Goal: Communication & Community: Connect with others

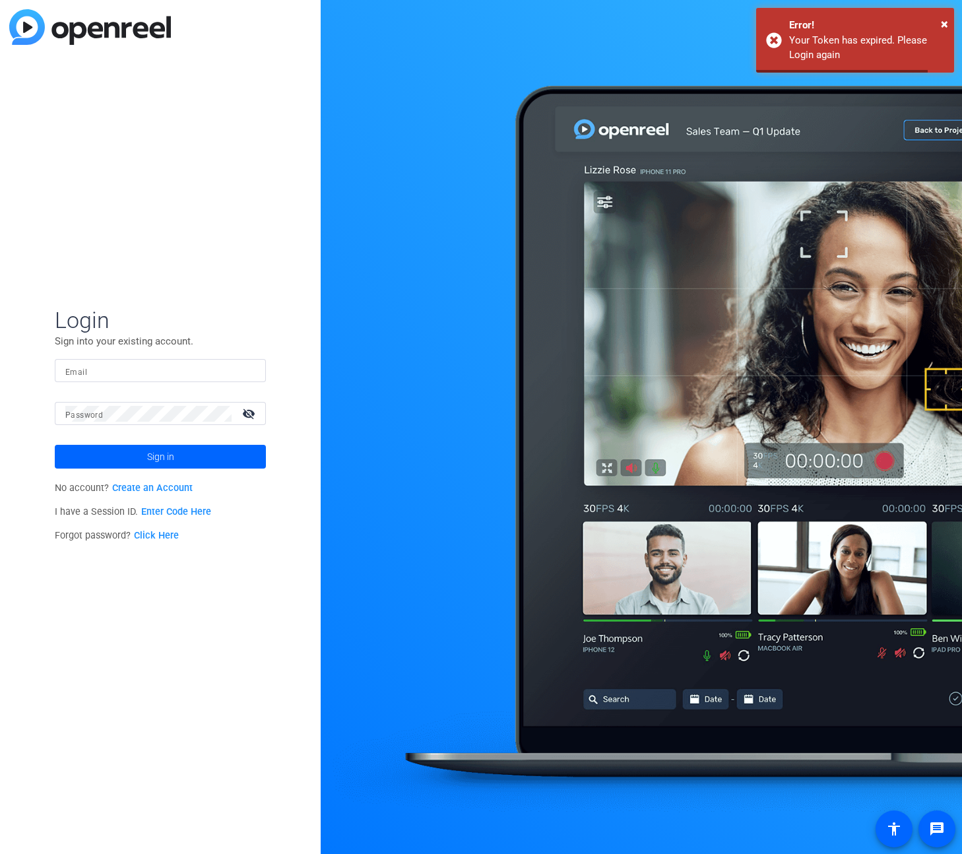
type input "[EMAIL_ADDRESS][PERSON_NAME][PERSON_NAME][DOMAIN_NAME]"
click at [138, 449] on span at bounding box center [160, 457] width 211 height 32
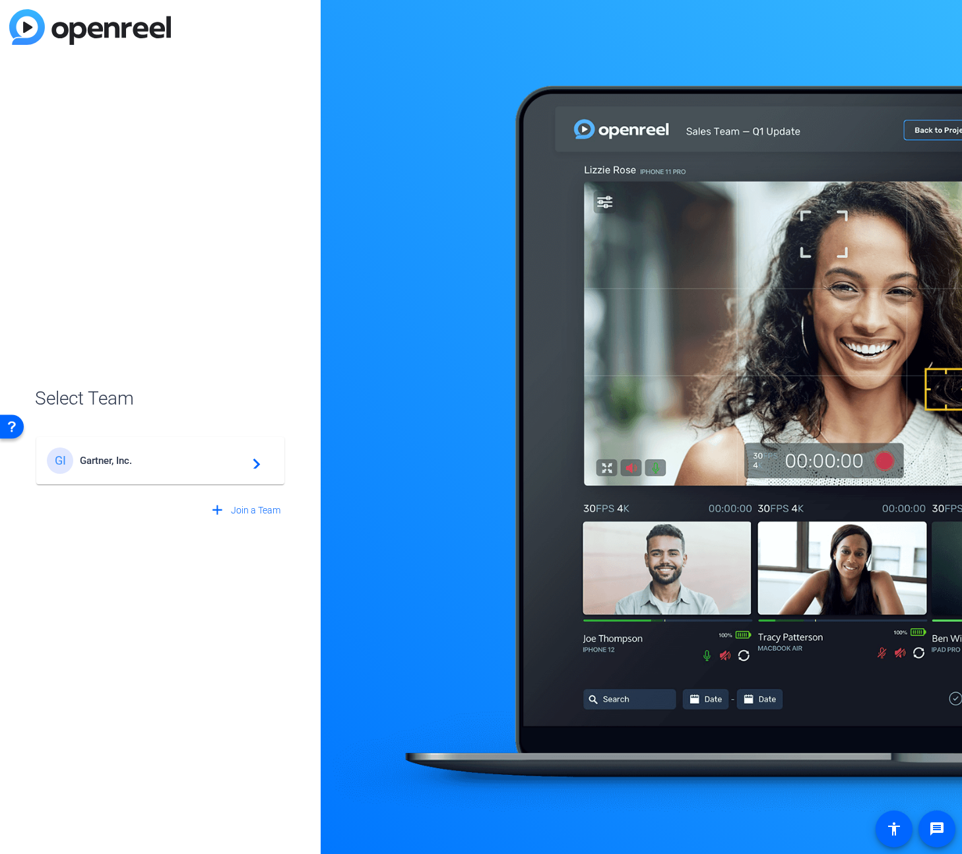
click at [170, 457] on span "Gartner, Inc." at bounding box center [162, 461] width 165 height 12
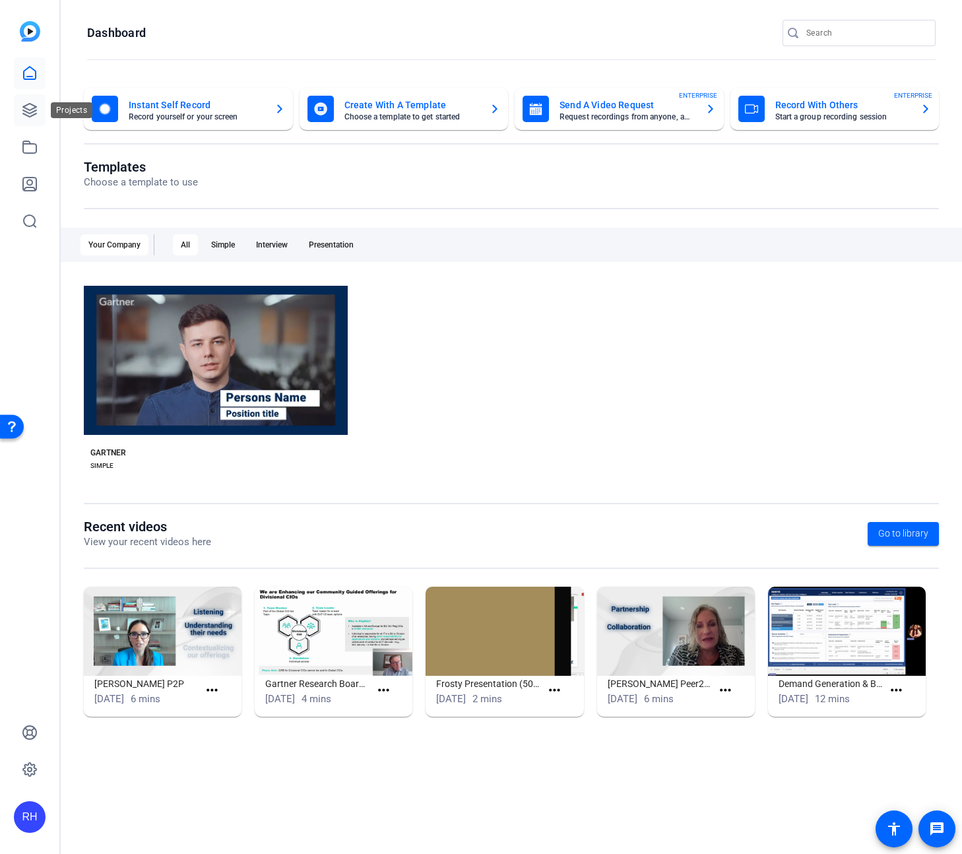
click at [26, 110] on icon at bounding box center [30, 110] width 16 height 16
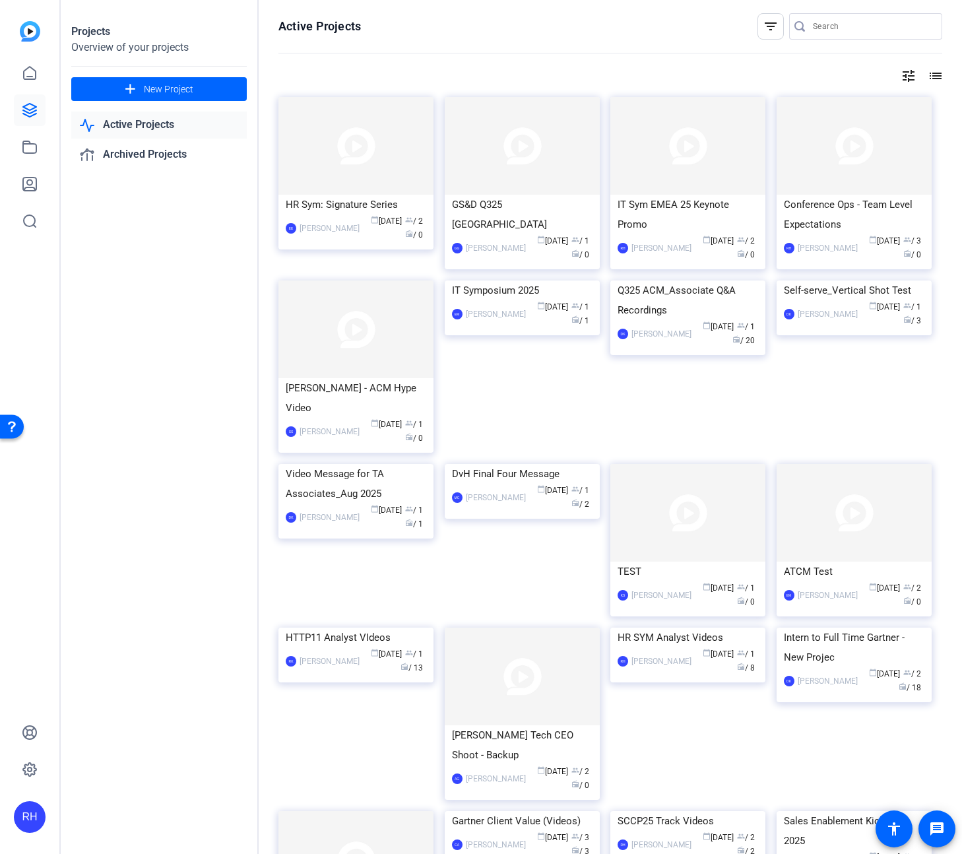
click at [678, 200] on div "IT Sym EMEA 25 Keynote Promo" at bounding box center [687, 215] width 141 height 40
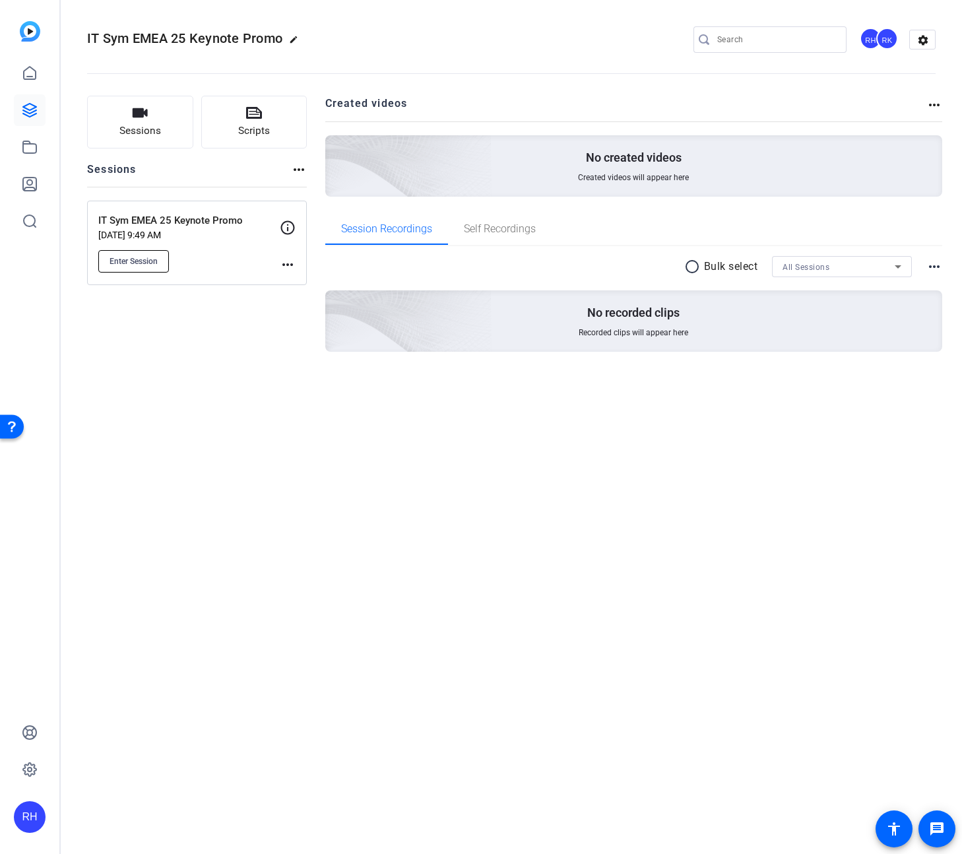
click at [144, 260] on span "Enter Session" at bounding box center [134, 261] width 48 height 11
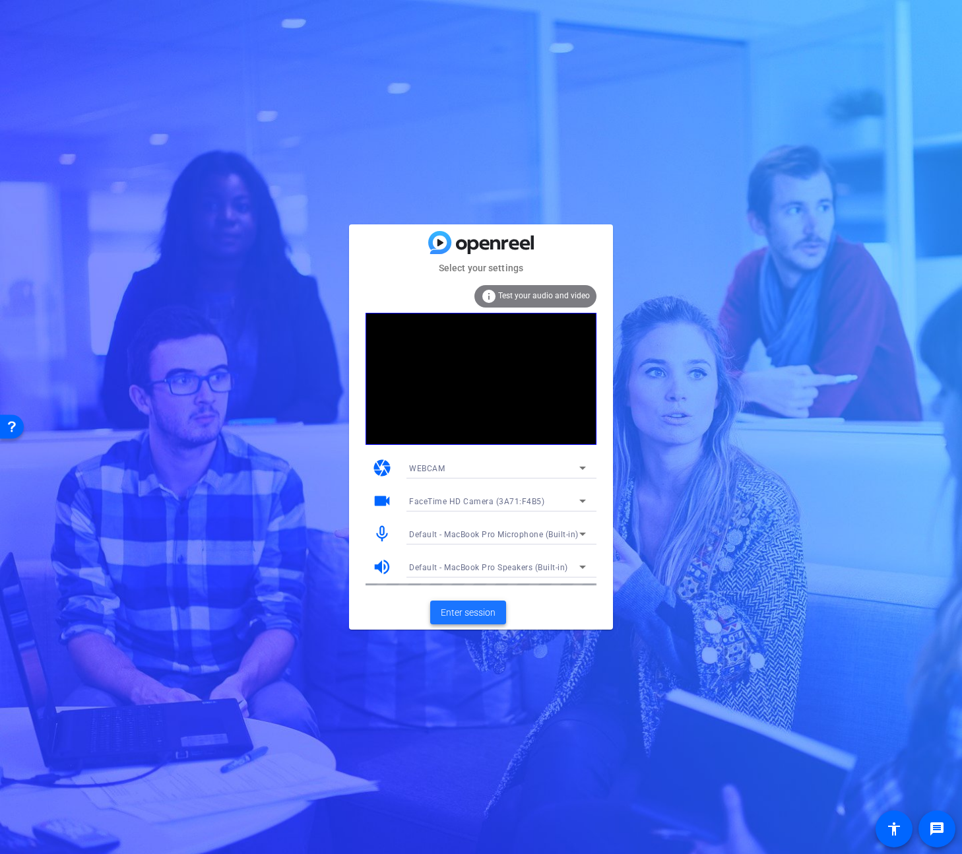
click at [481, 616] on span "Enter session" at bounding box center [468, 613] width 55 height 14
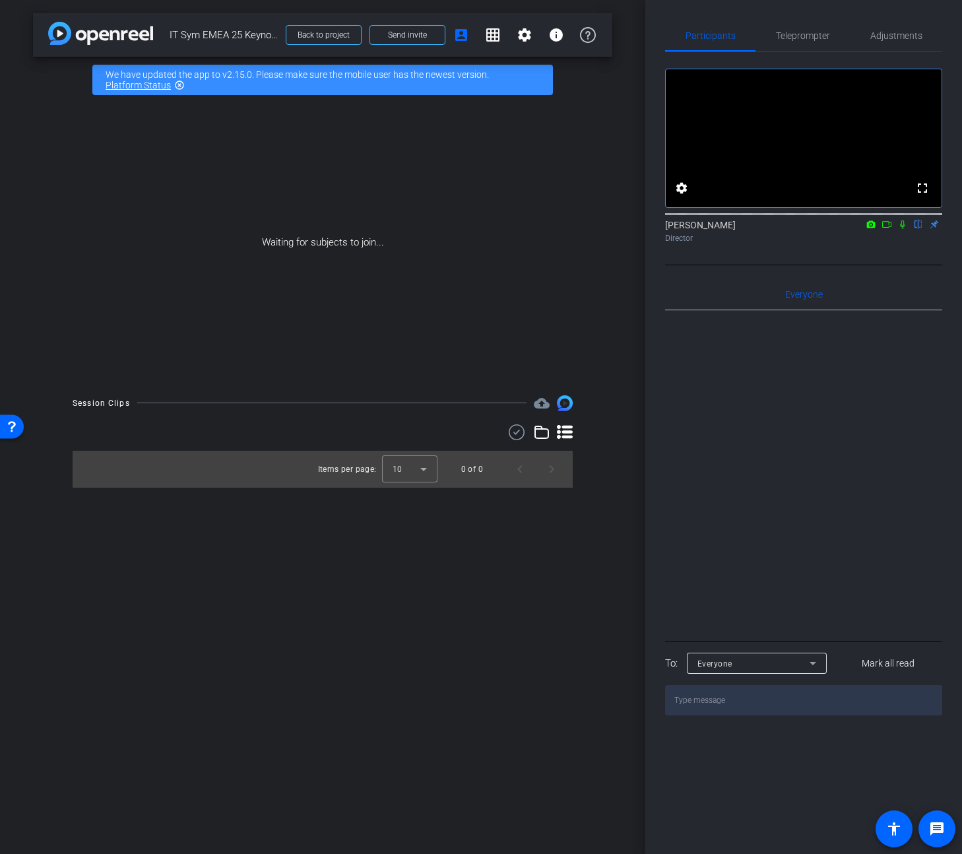
click at [903, 229] on icon at bounding box center [902, 224] width 5 height 9
click at [887, 229] on icon at bounding box center [886, 224] width 11 height 9
click at [415, 33] on span "Send invite" at bounding box center [407, 35] width 39 height 11
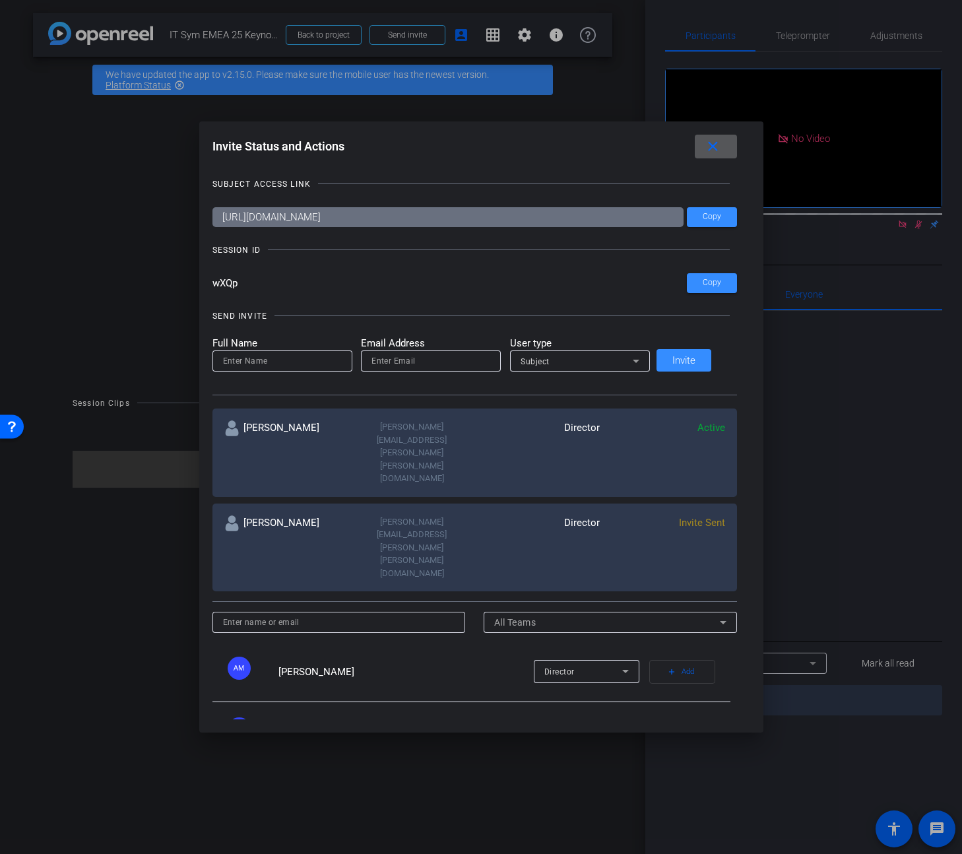
click at [304, 355] on input at bounding box center [282, 361] width 119 height 16
type input "g"
type input "[PERSON_NAME]"
click at [416, 364] on input "email" at bounding box center [430, 361] width 119 height 16
type input "[PERSON_NAME][EMAIL_ADDRESS][PERSON_NAME][PERSON_NAME][DOMAIN_NAME]"
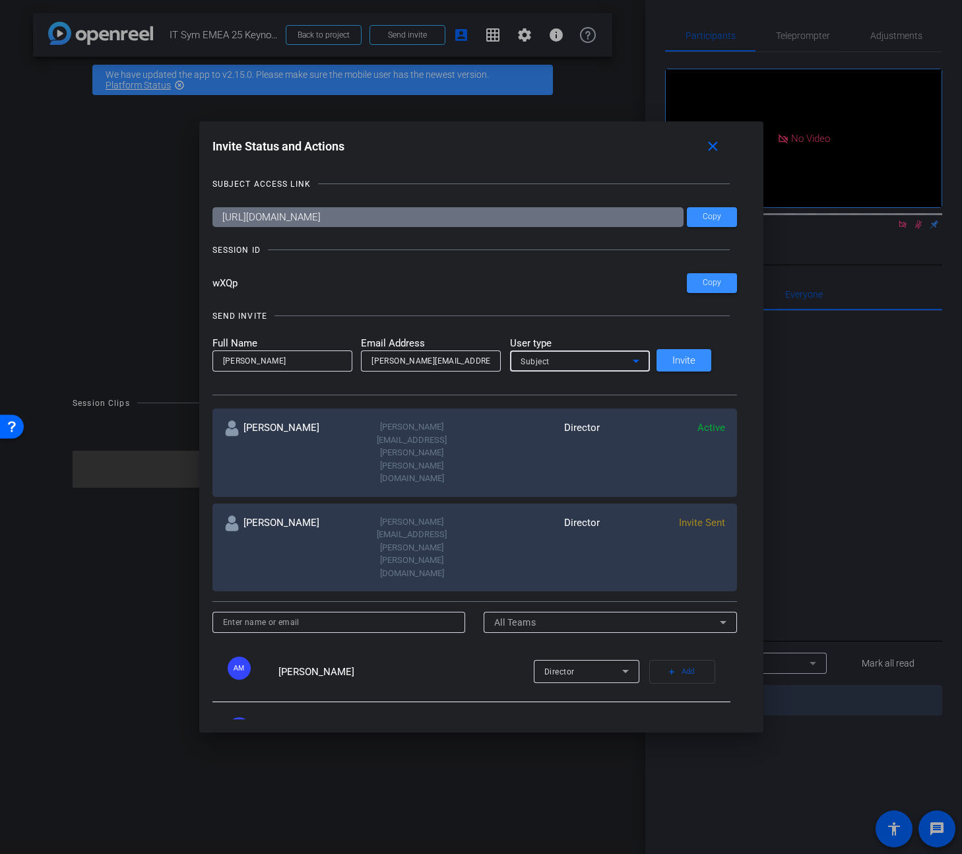
click at [583, 360] on div "Subject" at bounding box center [577, 361] width 112 height 16
click at [561, 411] on span "Watcher" at bounding box center [550, 408] width 34 height 16
click at [694, 360] on span "Invite" at bounding box center [683, 361] width 23 height 10
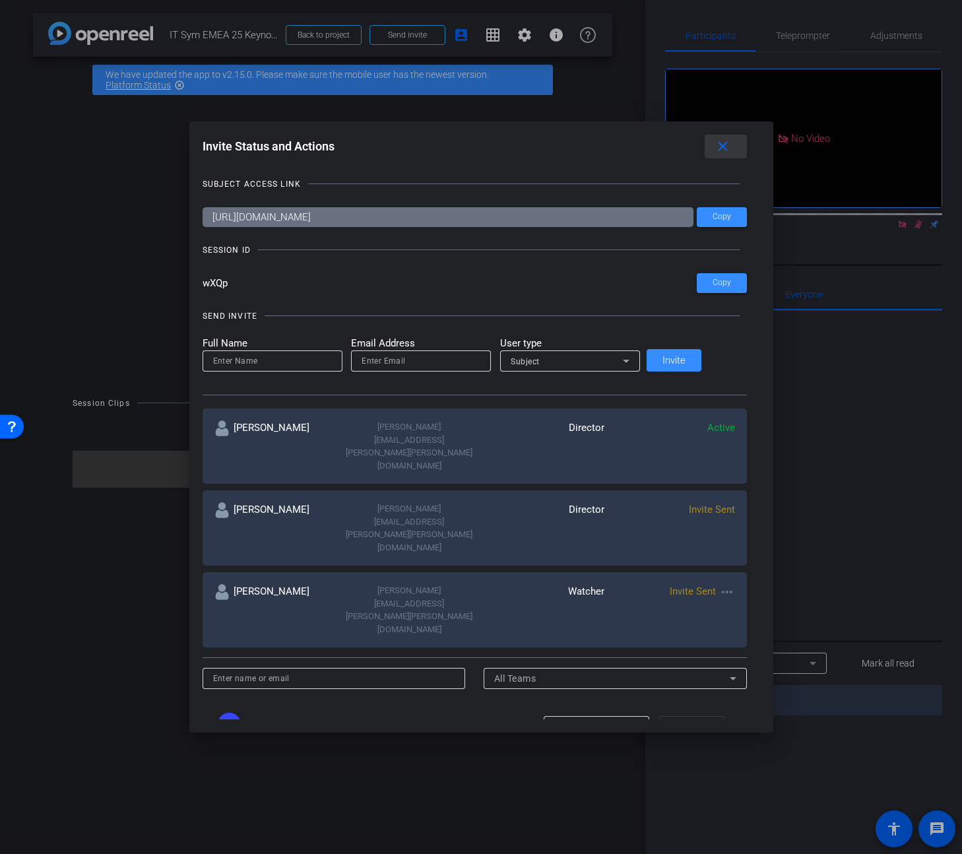
click at [714, 150] on mat-icon "close" at bounding box center [722, 147] width 16 height 16
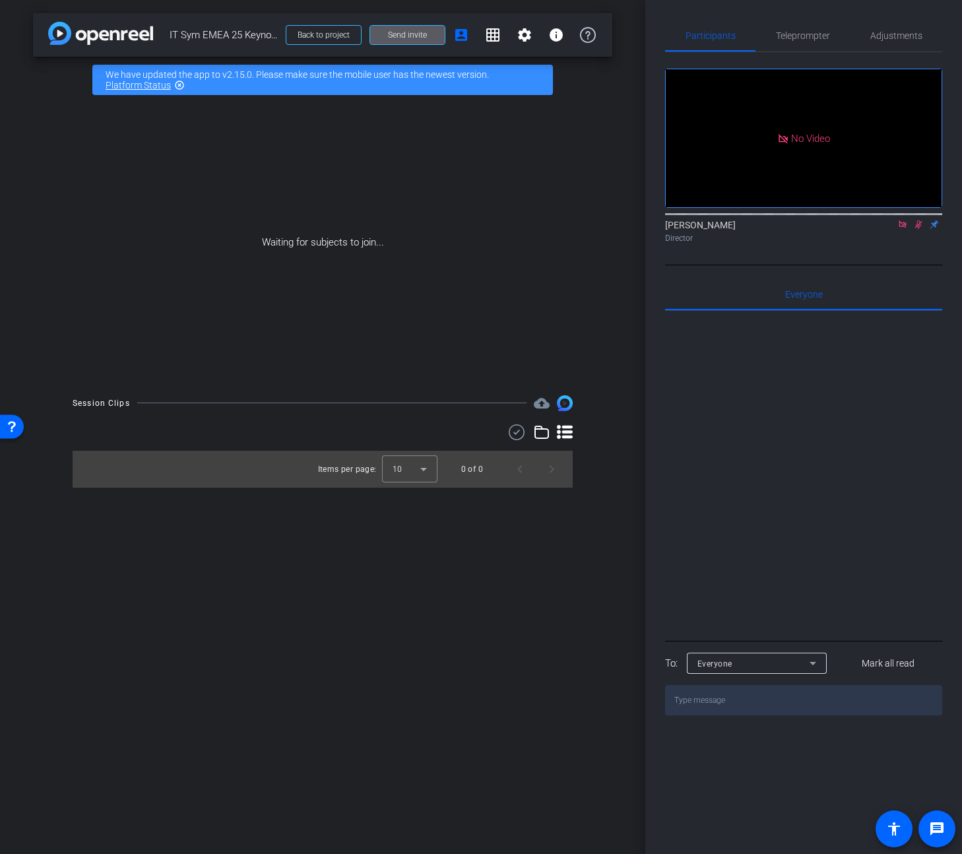
click at [403, 40] on span at bounding box center [407, 35] width 75 height 32
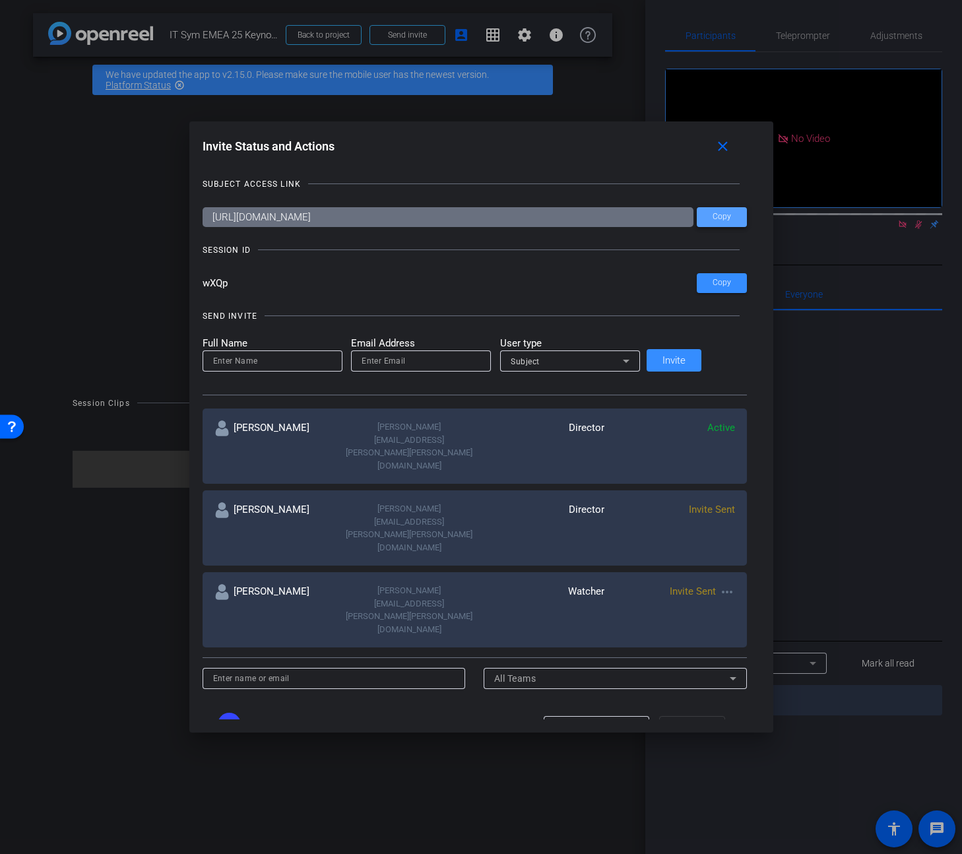
click at [711, 212] on span at bounding box center [722, 217] width 50 height 32
click at [712, 287] on span "Copy" at bounding box center [721, 283] width 18 height 10
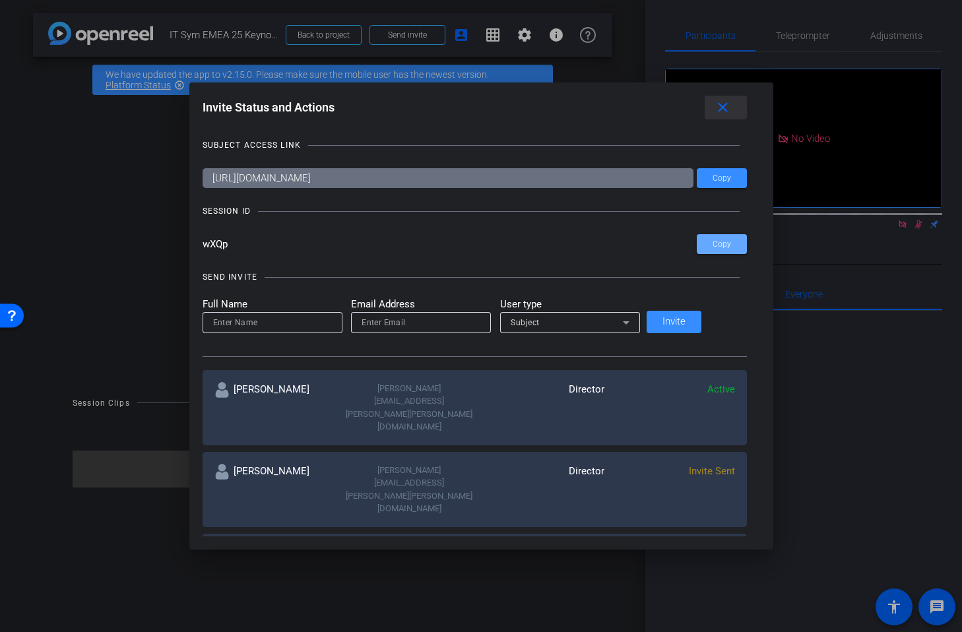
click at [714, 106] on mat-icon "close" at bounding box center [722, 108] width 16 height 16
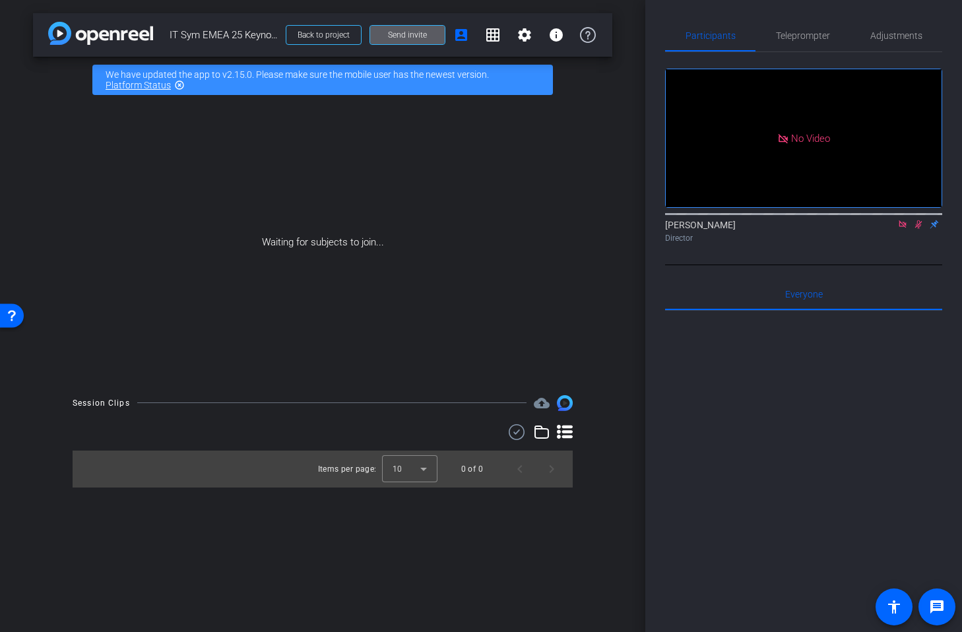
click at [631, 249] on div "arrow_back IT Sym EMEA 25 Keynote Promo Back to project Send invite account_box…" at bounding box center [322, 316] width 645 height 632
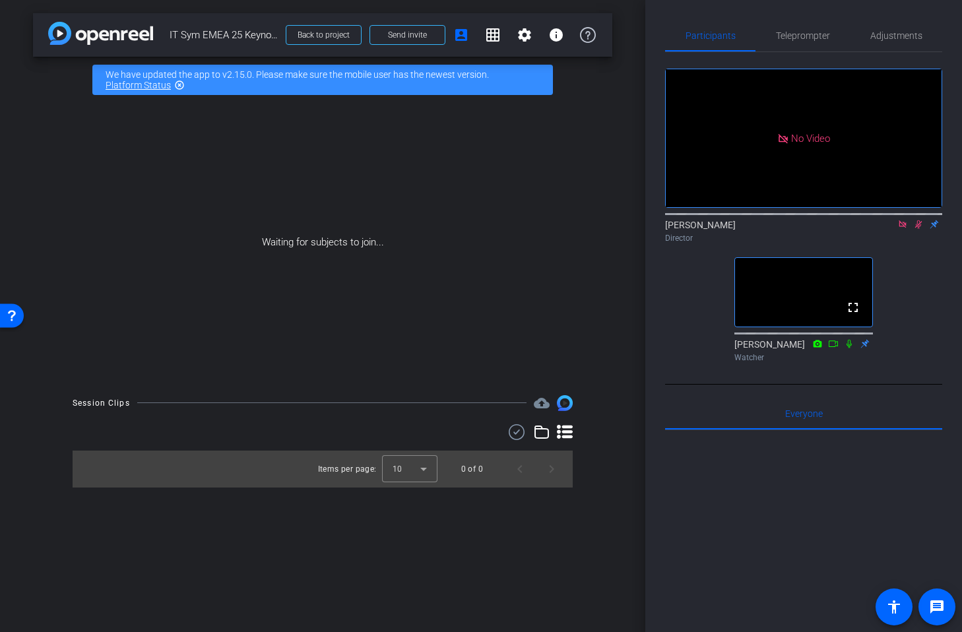
click at [902, 229] on icon at bounding box center [902, 224] width 11 height 9
click at [904, 229] on icon at bounding box center [902, 224] width 7 height 9
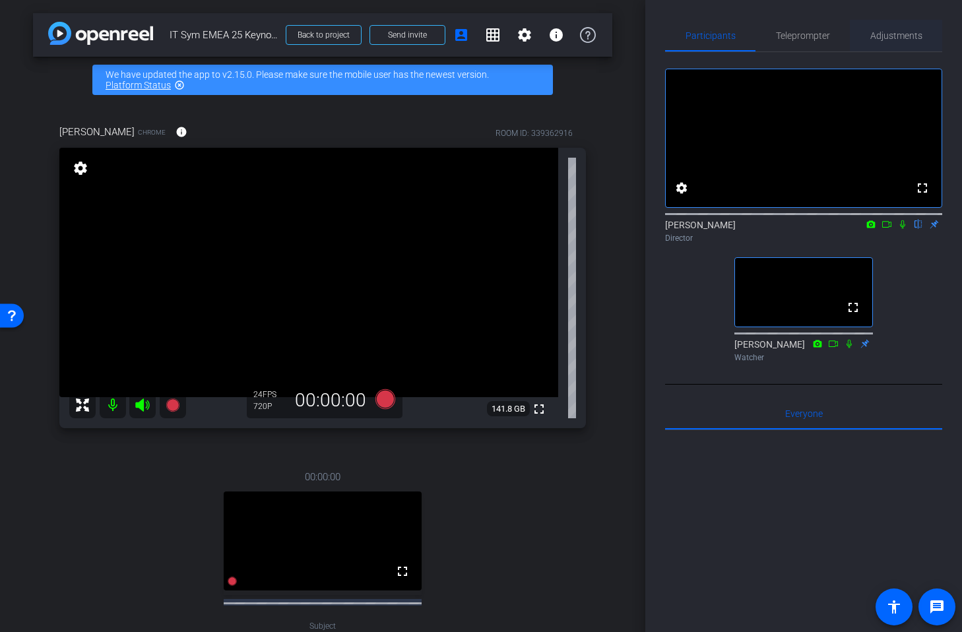
click at [889, 36] on span "Adjustments" at bounding box center [896, 35] width 52 height 9
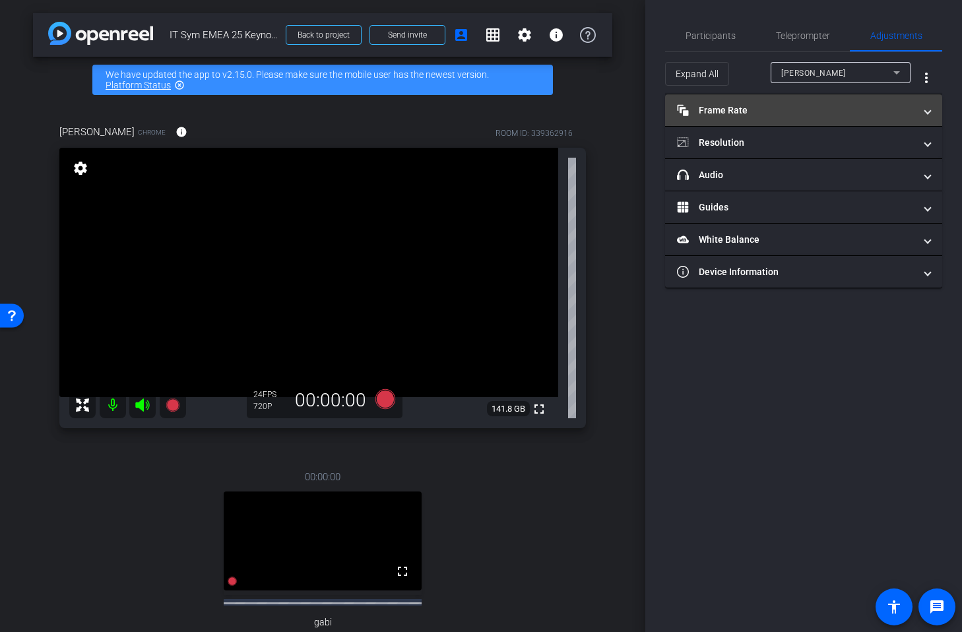
click at [748, 108] on mat-panel-title "Frame Rate Frame Rate" at bounding box center [795, 111] width 237 height 14
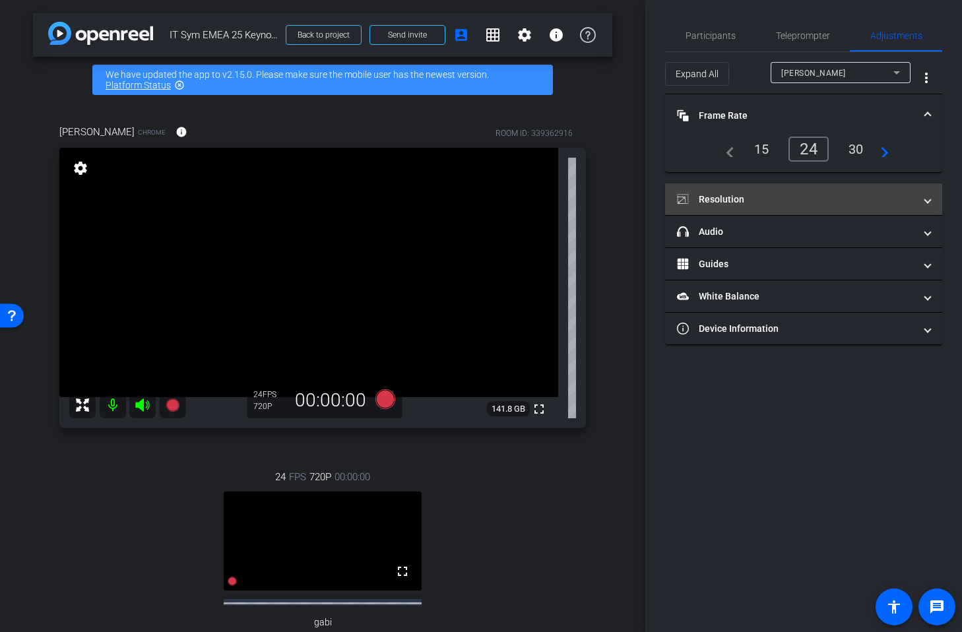
click at [737, 197] on mat-panel-title "Resolution" at bounding box center [795, 200] width 237 height 14
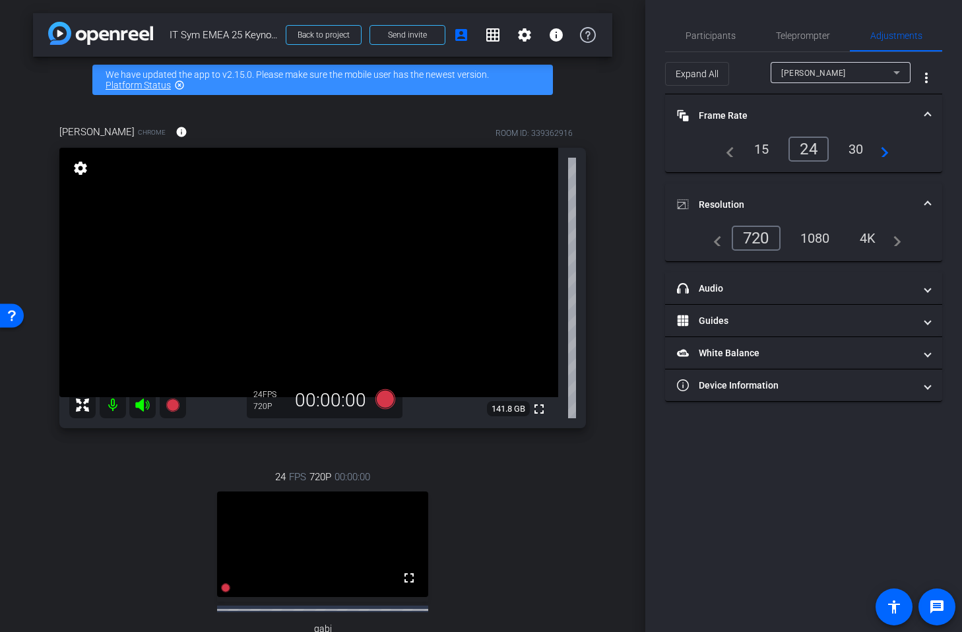
click at [822, 239] on div "1080" at bounding box center [814, 238] width 49 height 22
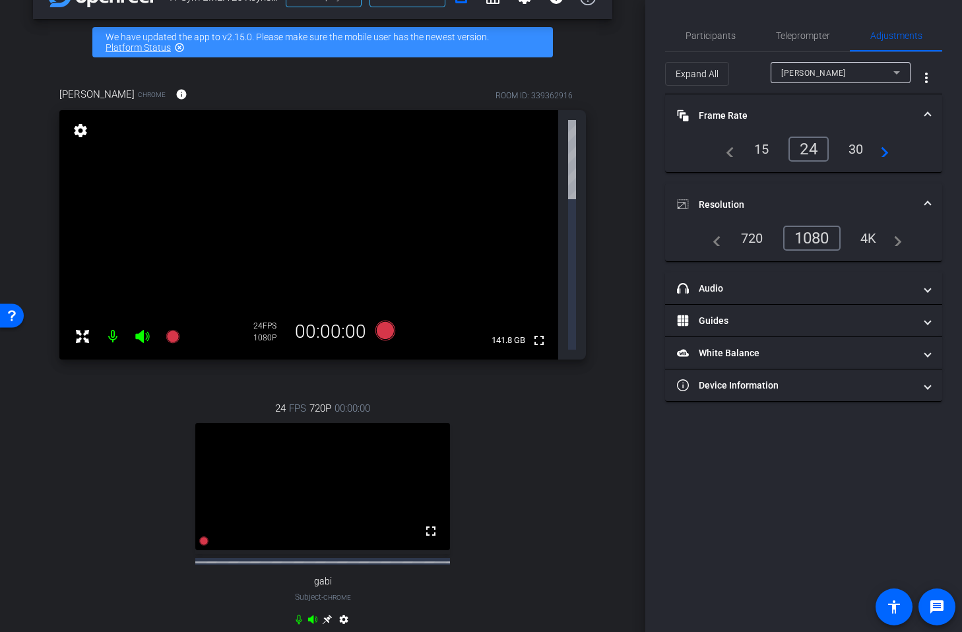
scroll to position [79, 0]
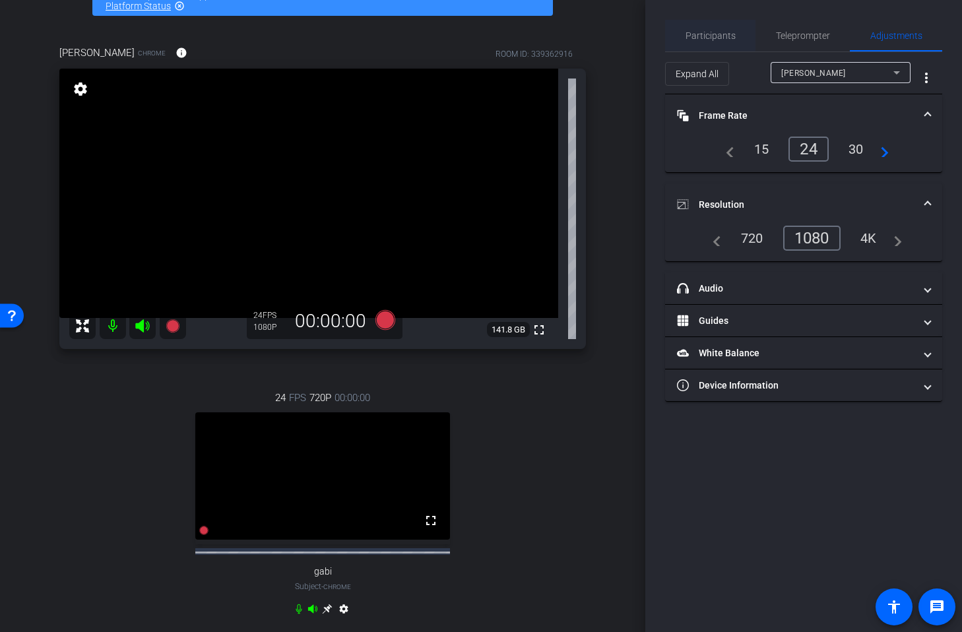
click at [727, 34] on span "Participants" at bounding box center [710, 35] width 50 height 9
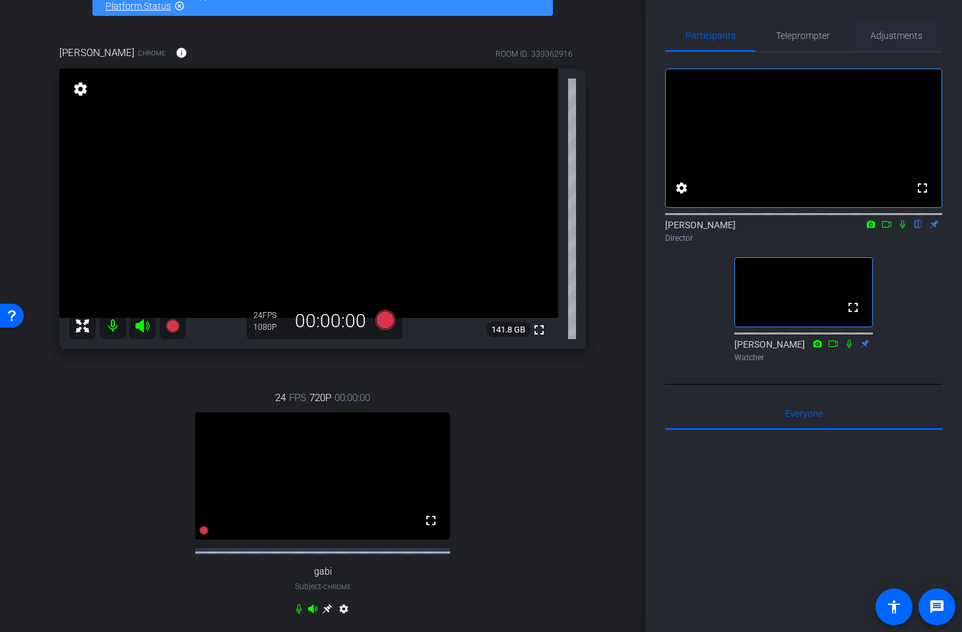
click at [900, 37] on span "Adjustments" at bounding box center [896, 35] width 52 height 9
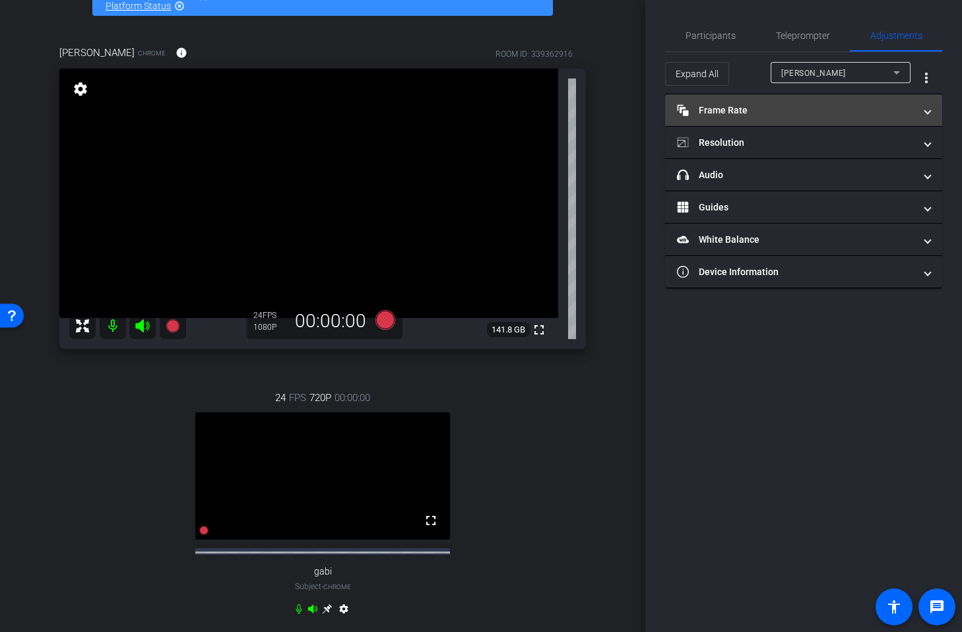
click at [796, 111] on mat-panel-title "Frame Rate Frame Rate" at bounding box center [795, 111] width 237 height 14
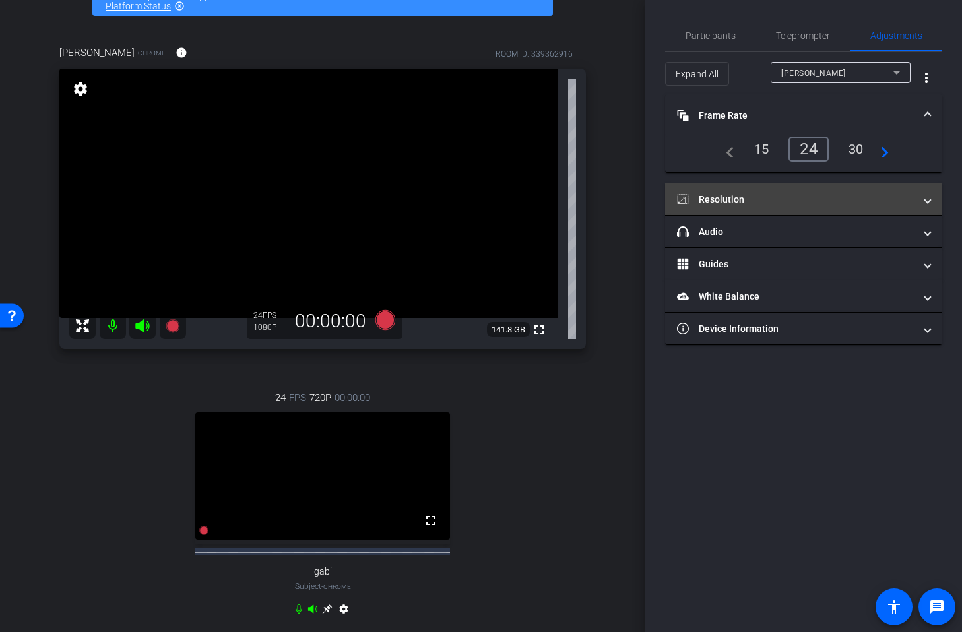
click at [763, 194] on mat-panel-title "Resolution" at bounding box center [795, 200] width 237 height 14
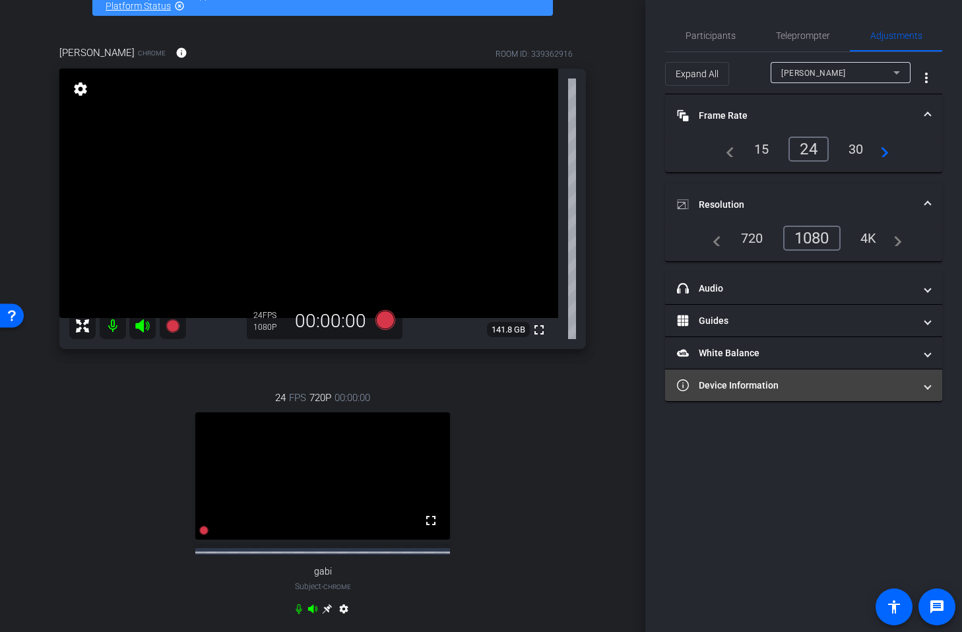
click at [776, 381] on mat-panel-title "Device Information" at bounding box center [795, 386] width 237 height 14
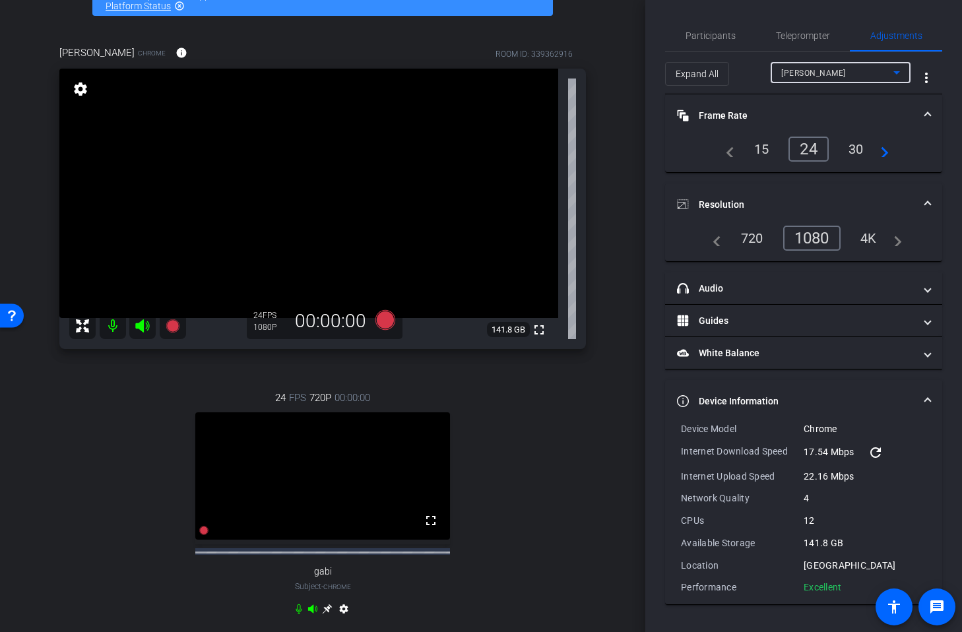
click at [873, 66] on div "[PERSON_NAME]" at bounding box center [837, 73] width 112 height 16
click at [801, 127] on mat-option "gabi" at bounding box center [841, 120] width 140 height 21
type input "11000"
click at [818, 231] on div "1080" at bounding box center [814, 238] width 49 height 22
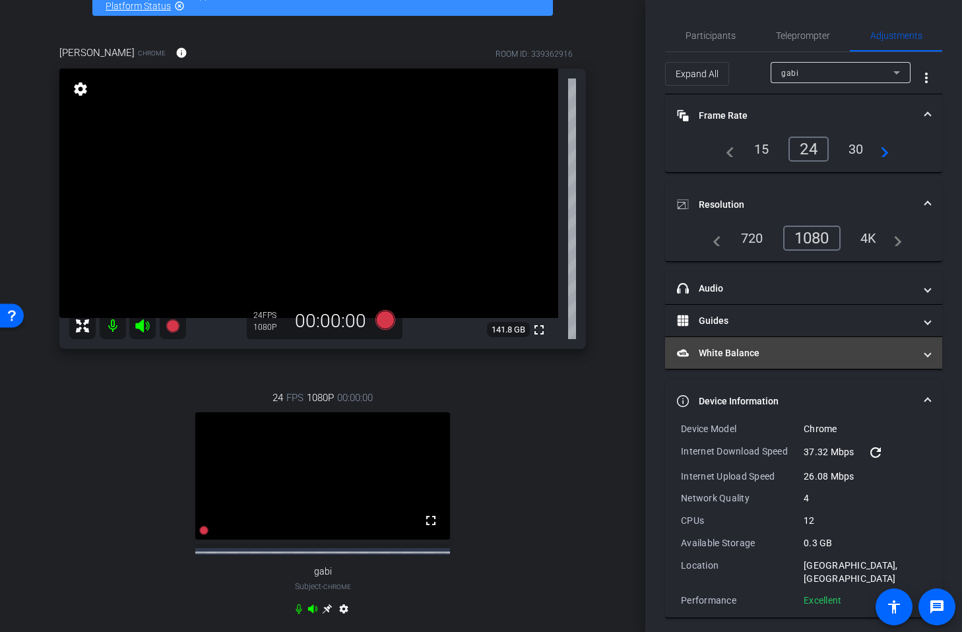
click at [867, 351] on mat-panel-title "White Balance White Balance" at bounding box center [795, 353] width 237 height 14
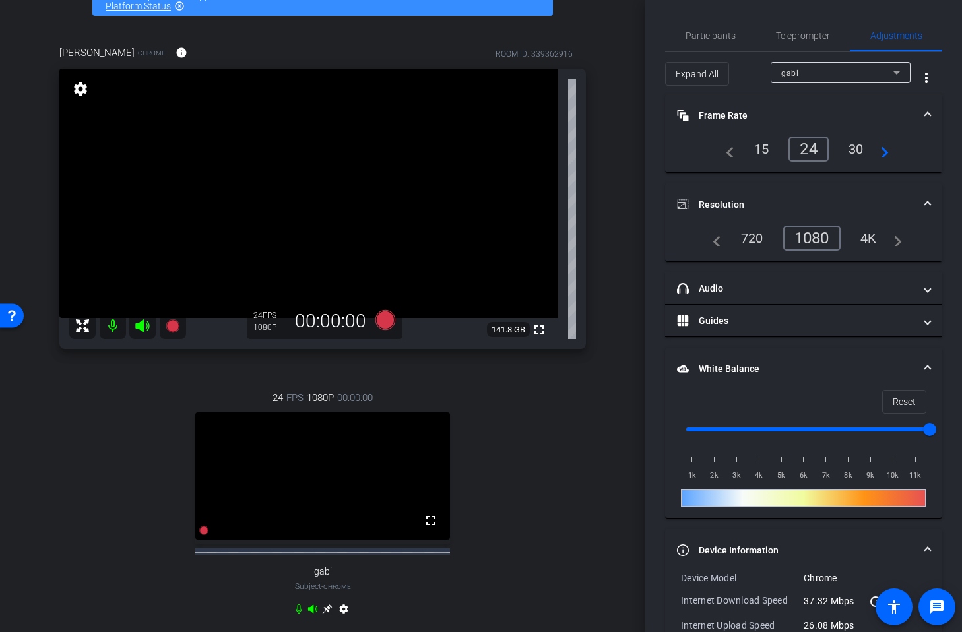
scroll to position [142, 0]
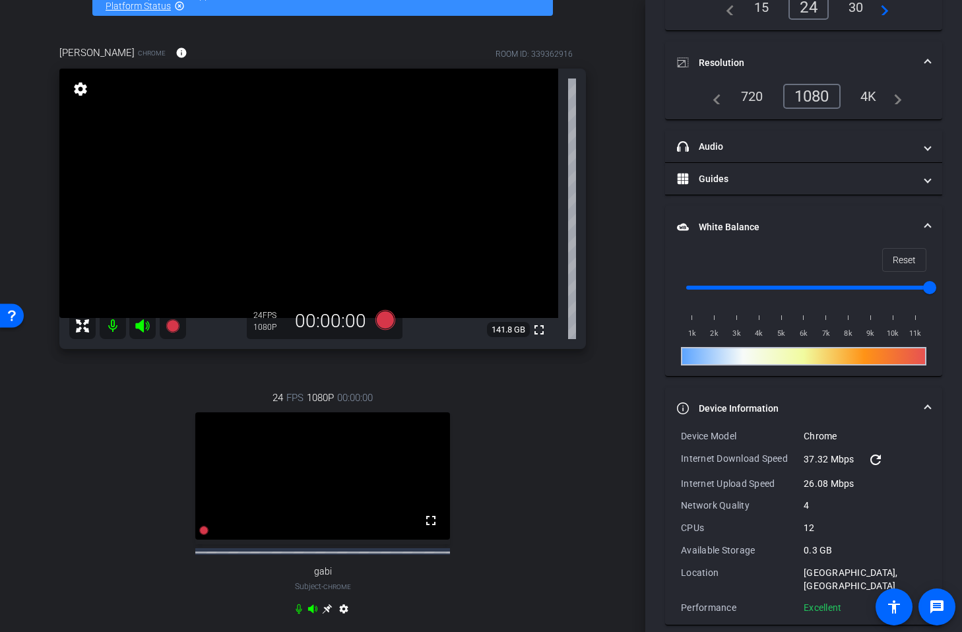
drag, startPoint x: 803, startPoint y: 551, endPoint x: 846, endPoint y: 551, distance: 42.9
click at [844, 551] on div "0.3 GB" at bounding box center [865, 550] width 123 height 13
drag, startPoint x: 804, startPoint y: 551, endPoint x: 832, endPoint y: 552, distance: 27.7
click at [832, 552] on div "0.3 GB" at bounding box center [865, 550] width 123 height 13
click at [840, 549] on div "0.3 GB" at bounding box center [865, 550] width 123 height 13
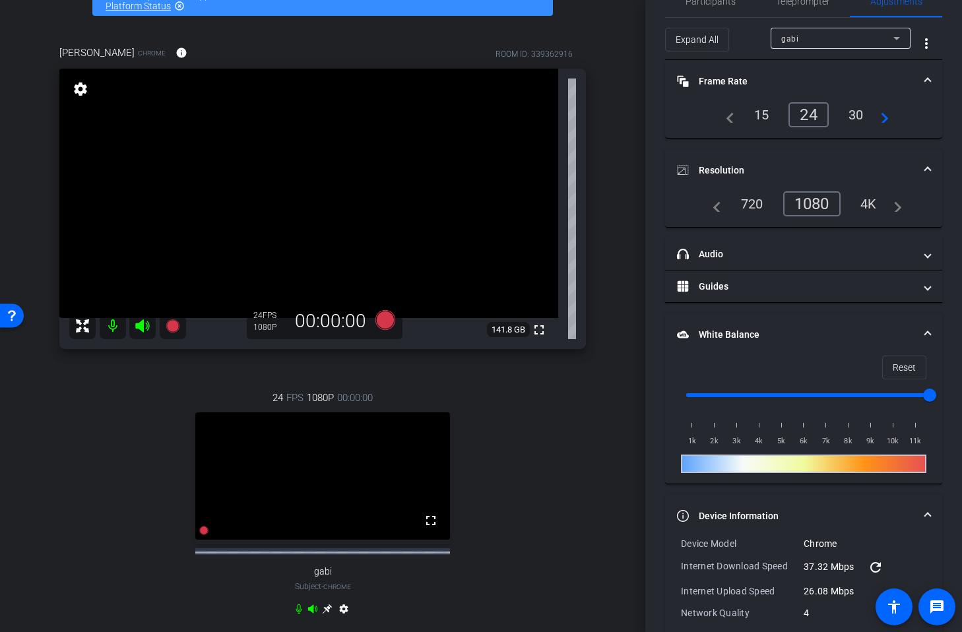
scroll to position [0, 0]
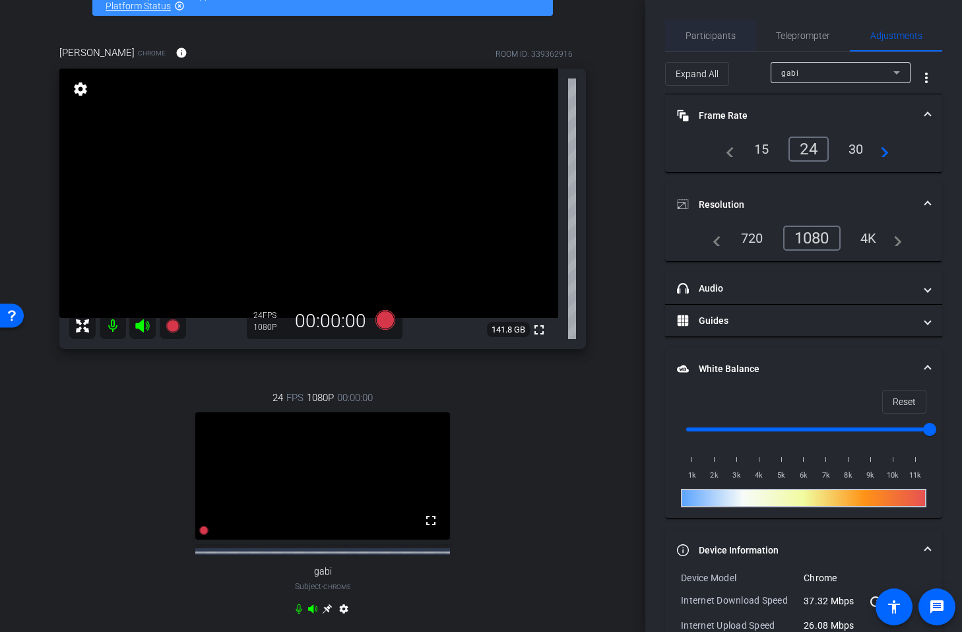
click at [711, 34] on span "Participants" at bounding box center [710, 35] width 50 height 9
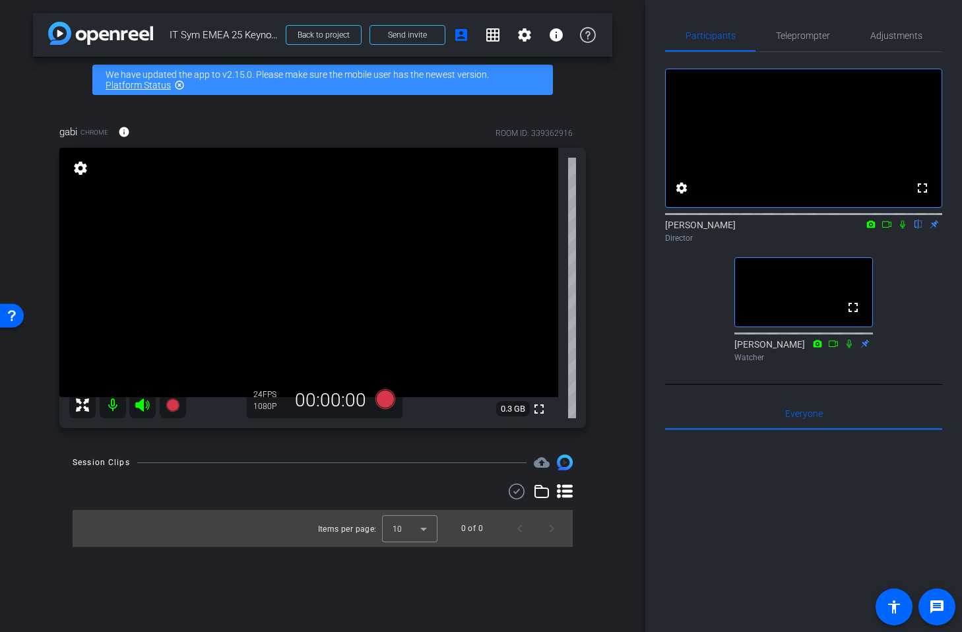
click at [610, 120] on div "gabi Chrome info ROOM ID: 339362916 fullscreen settings 0.3 GB 24 FPS 1080P 00:…" at bounding box center [322, 272] width 579 height 338
click at [875, 35] on span "Adjustments" at bounding box center [896, 35] width 52 height 9
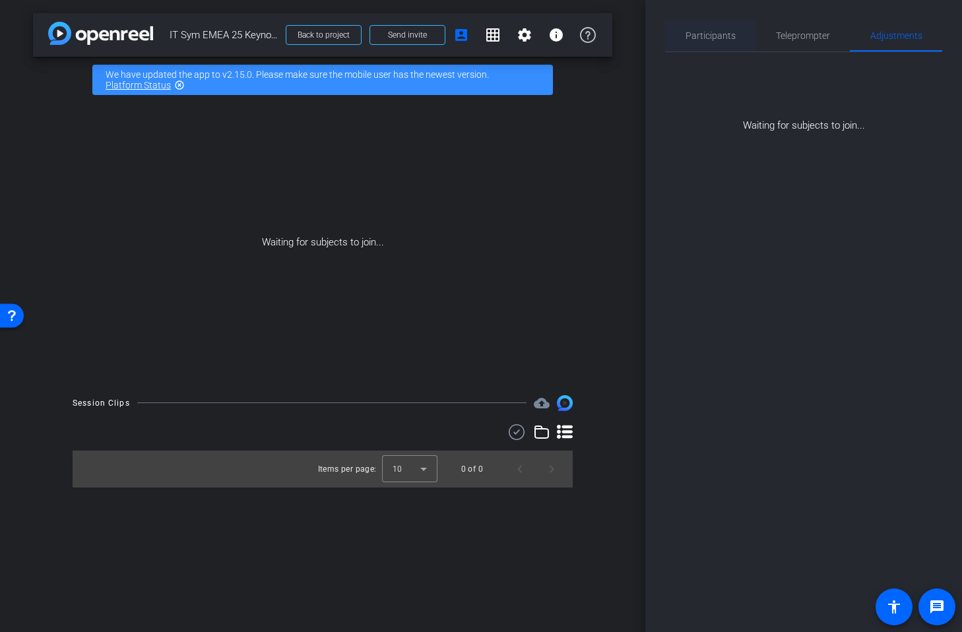
click at [714, 39] on span "Participants" at bounding box center [710, 35] width 50 height 9
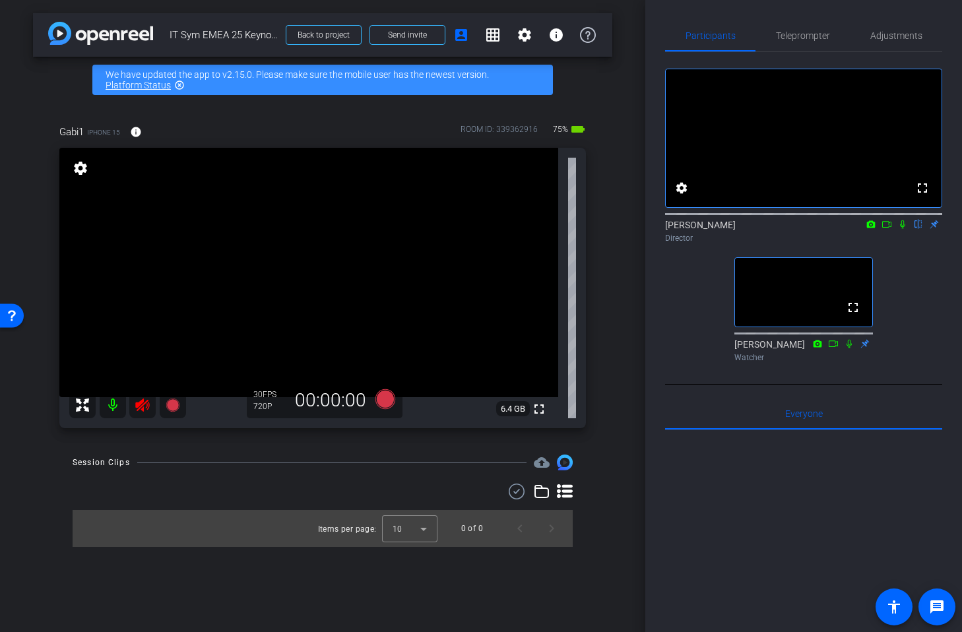
click at [137, 403] on icon at bounding box center [142, 404] width 14 height 13
click at [883, 34] on span "Adjustments" at bounding box center [896, 35] width 52 height 9
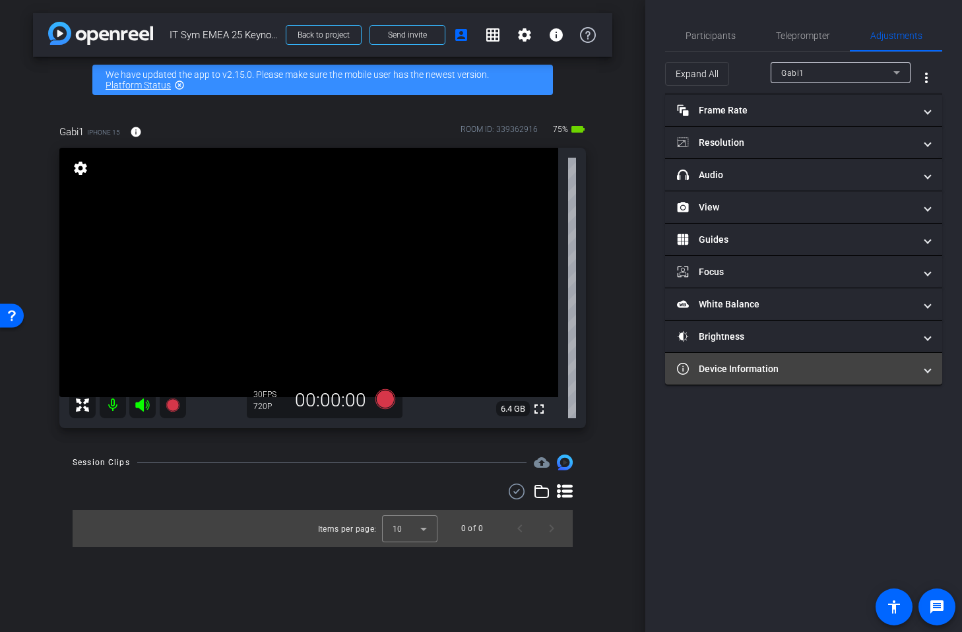
click at [784, 357] on mat-expansion-panel-header "Device Information" at bounding box center [803, 369] width 277 height 32
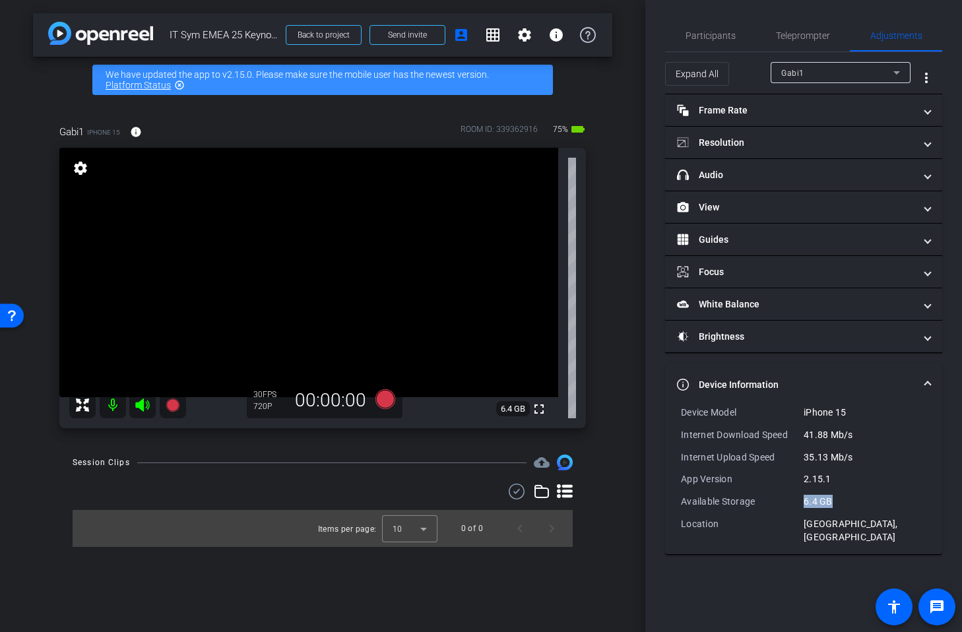
drag, startPoint x: 818, startPoint y: 500, endPoint x: 835, endPoint y: 496, distance: 17.6
click at [835, 496] on div "Available Storage 6.4 GB" at bounding box center [803, 501] width 245 height 13
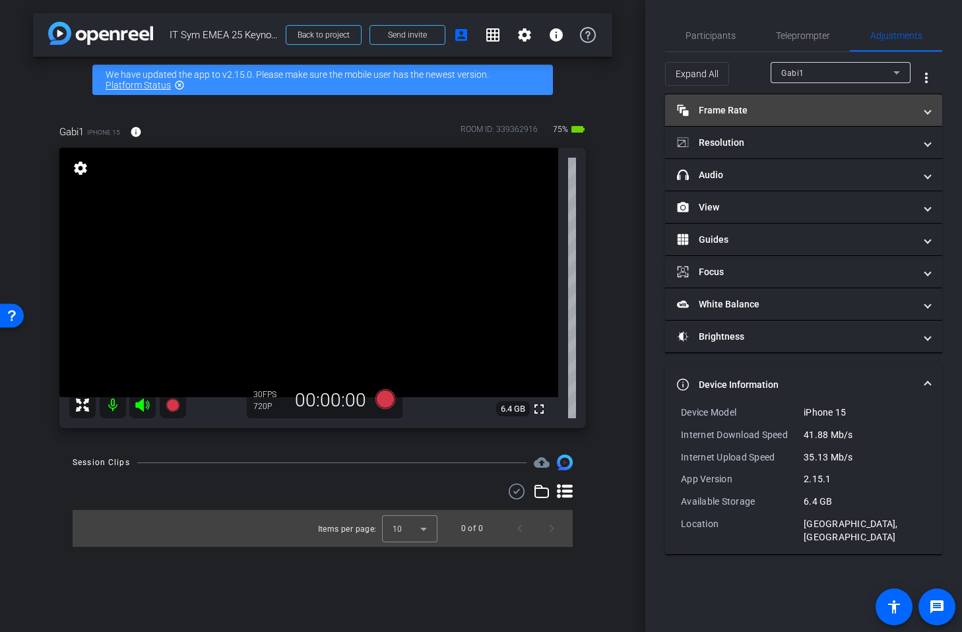
click at [742, 105] on mat-panel-title "Frame Rate Frame Rate" at bounding box center [795, 111] width 237 height 14
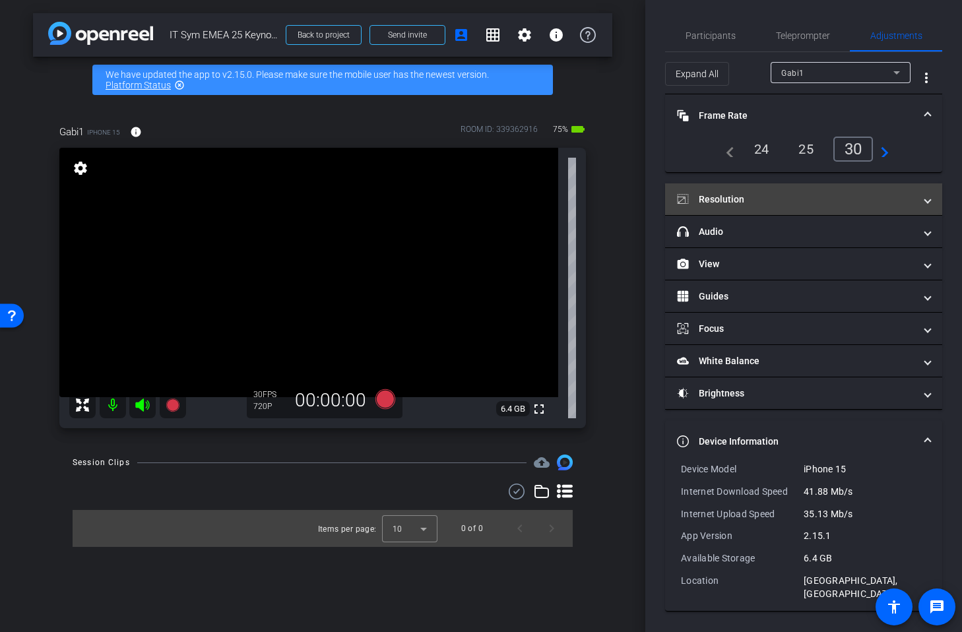
click at [758, 187] on mat-expansion-panel-header "Resolution" at bounding box center [803, 199] width 277 height 32
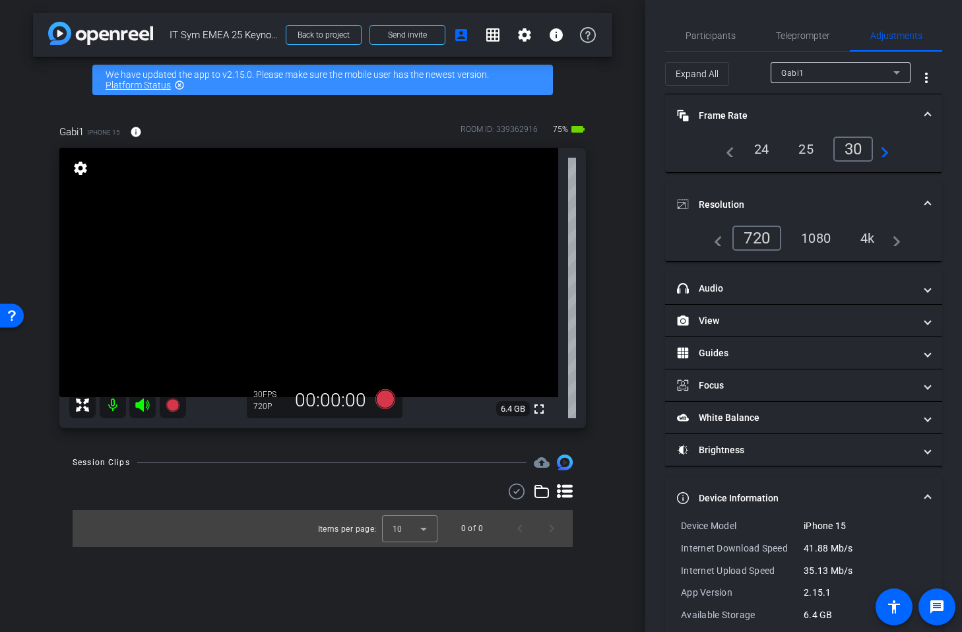
click at [815, 242] on div "1080" at bounding box center [815, 238] width 49 height 22
click at [757, 150] on div "24" at bounding box center [761, 149] width 35 height 22
click at [716, 36] on span "Participants" at bounding box center [710, 35] width 50 height 9
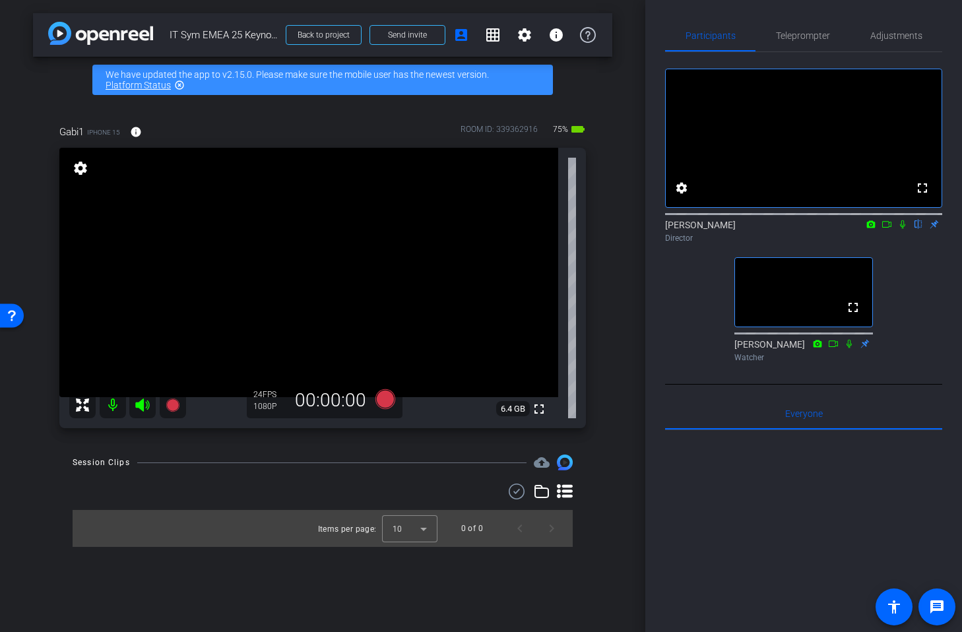
click at [633, 313] on div "arrow_back IT Sym EMEA 25 Keynote Promo Back to project Send invite account_box…" at bounding box center [322, 316] width 645 height 632
